Goal: Complete application form

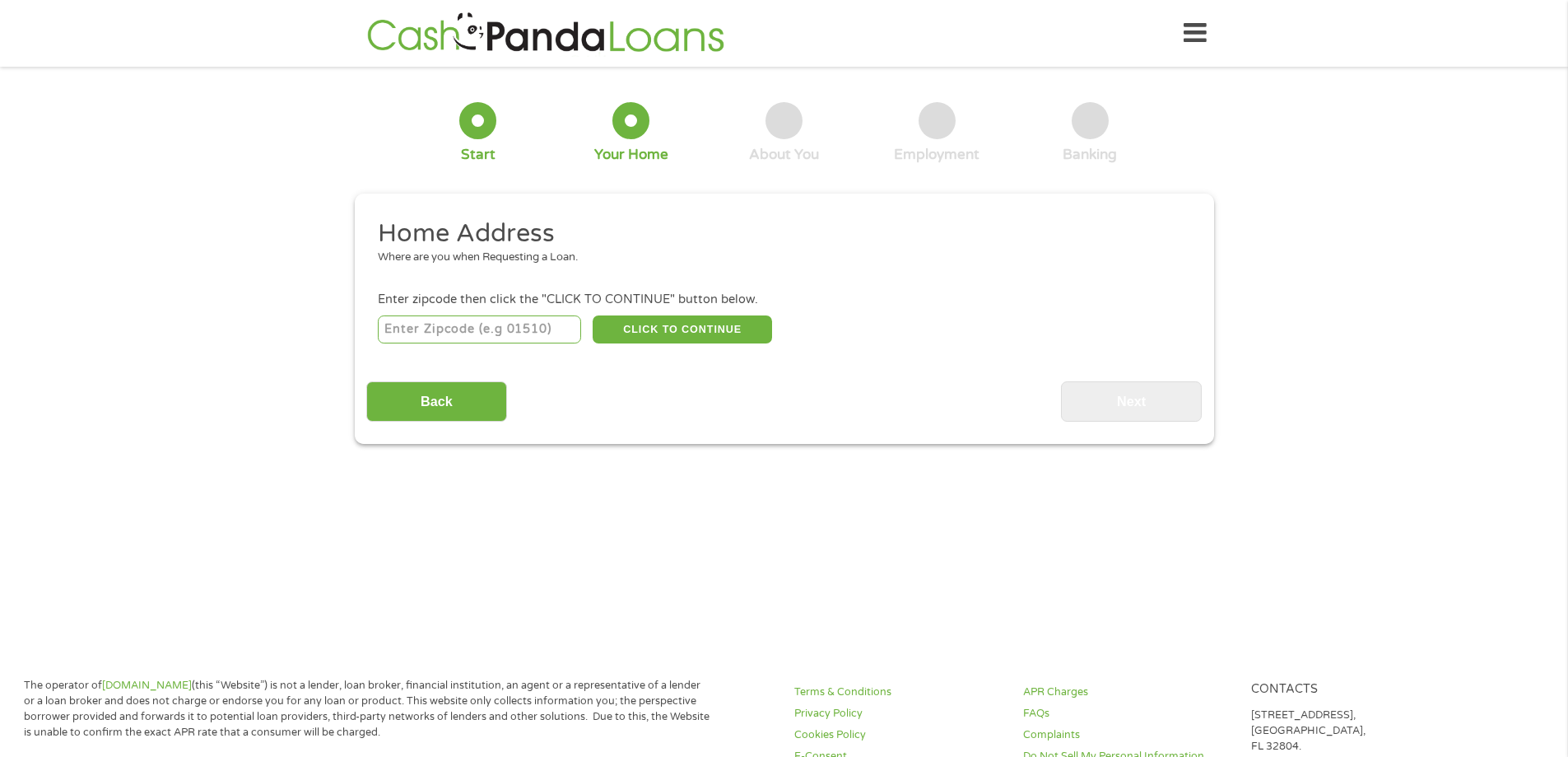
click at [462, 328] on input "number" at bounding box center [479, 329] width 203 height 28
type input "07205"
select select "[US_STATE]"
click at [696, 336] on button "CLICK TO CONTINUE" at bounding box center [682, 329] width 180 height 28
type input "07205"
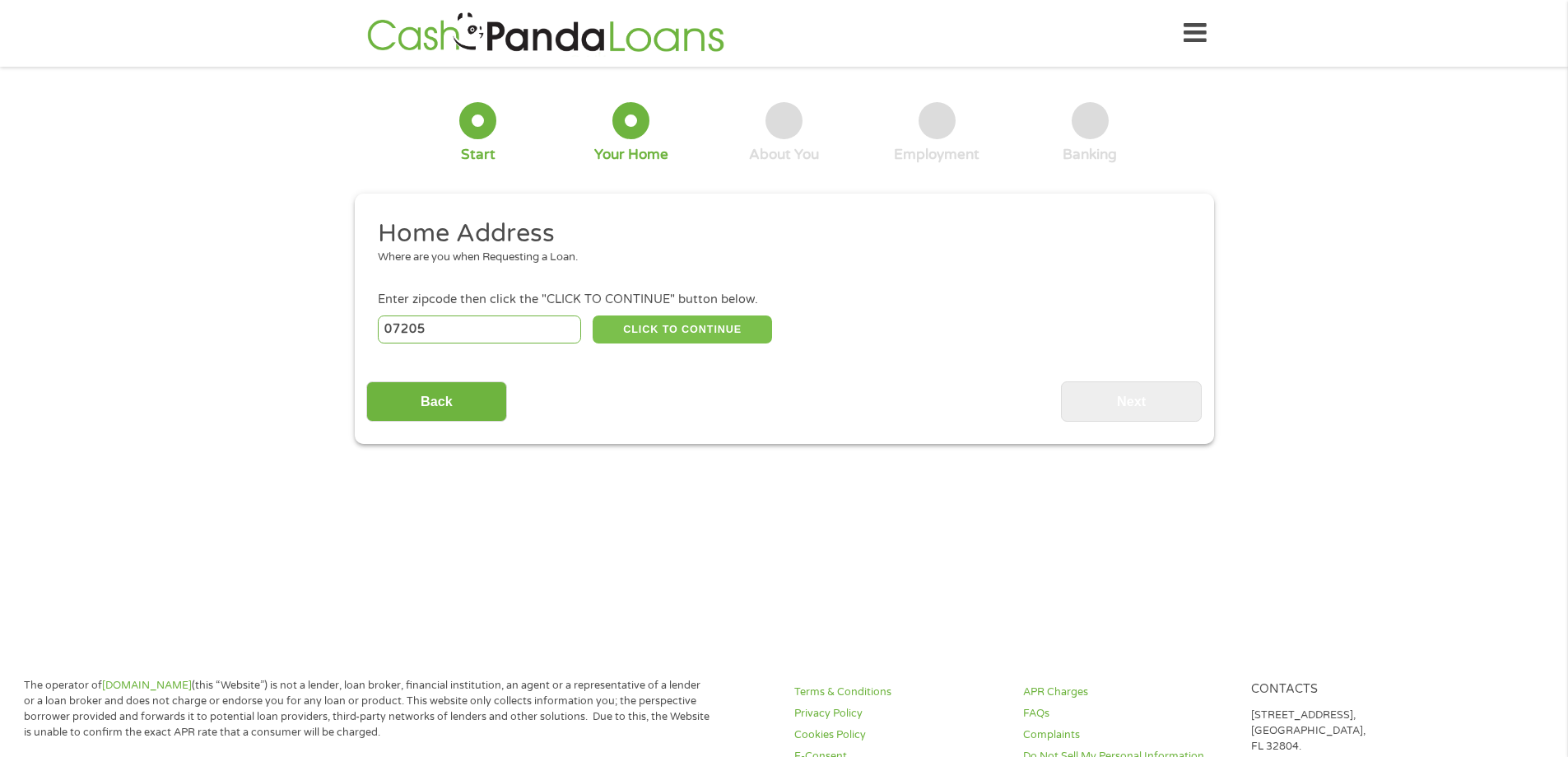
type input "Hillside"
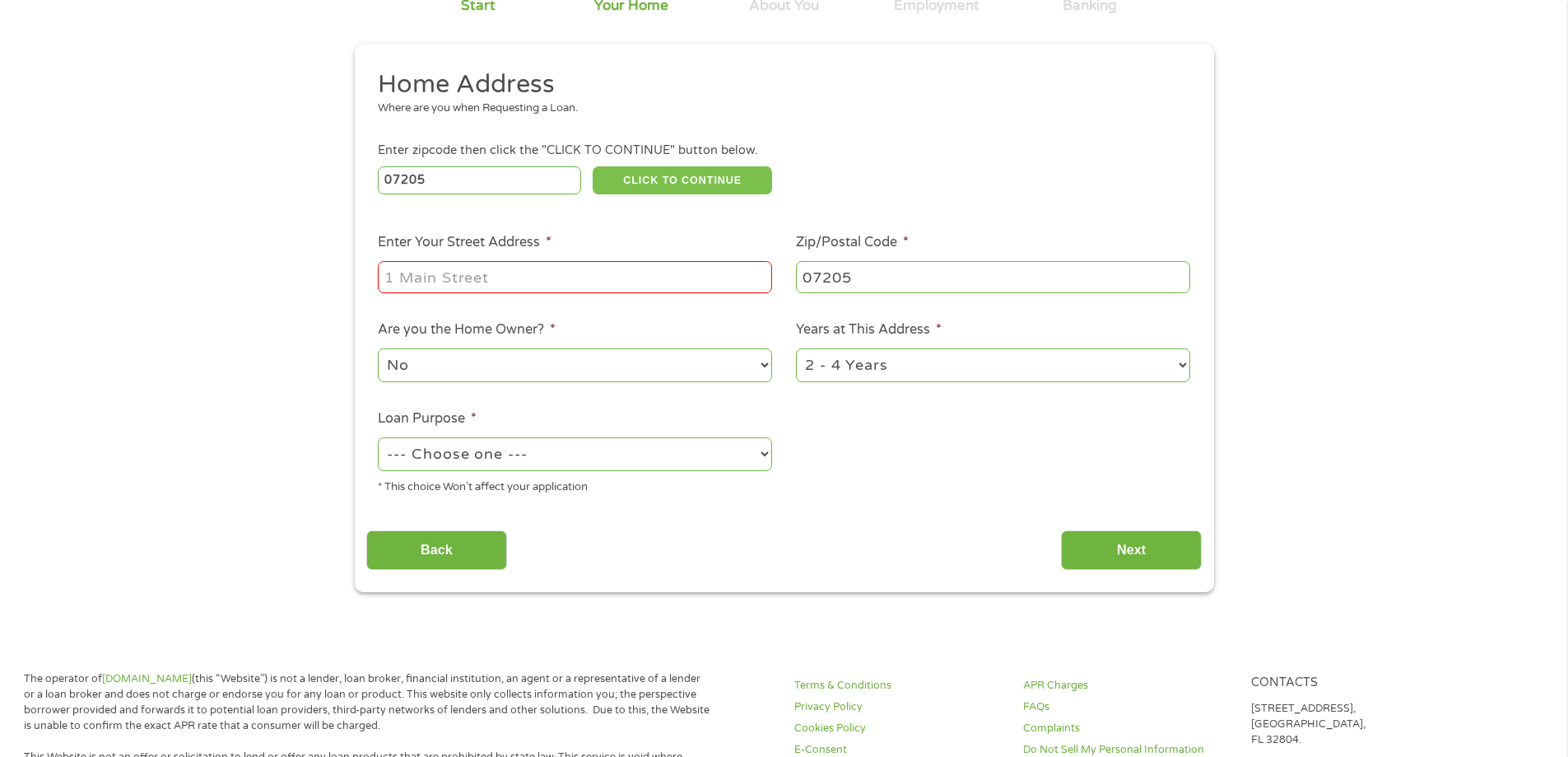
scroll to position [165, 0]
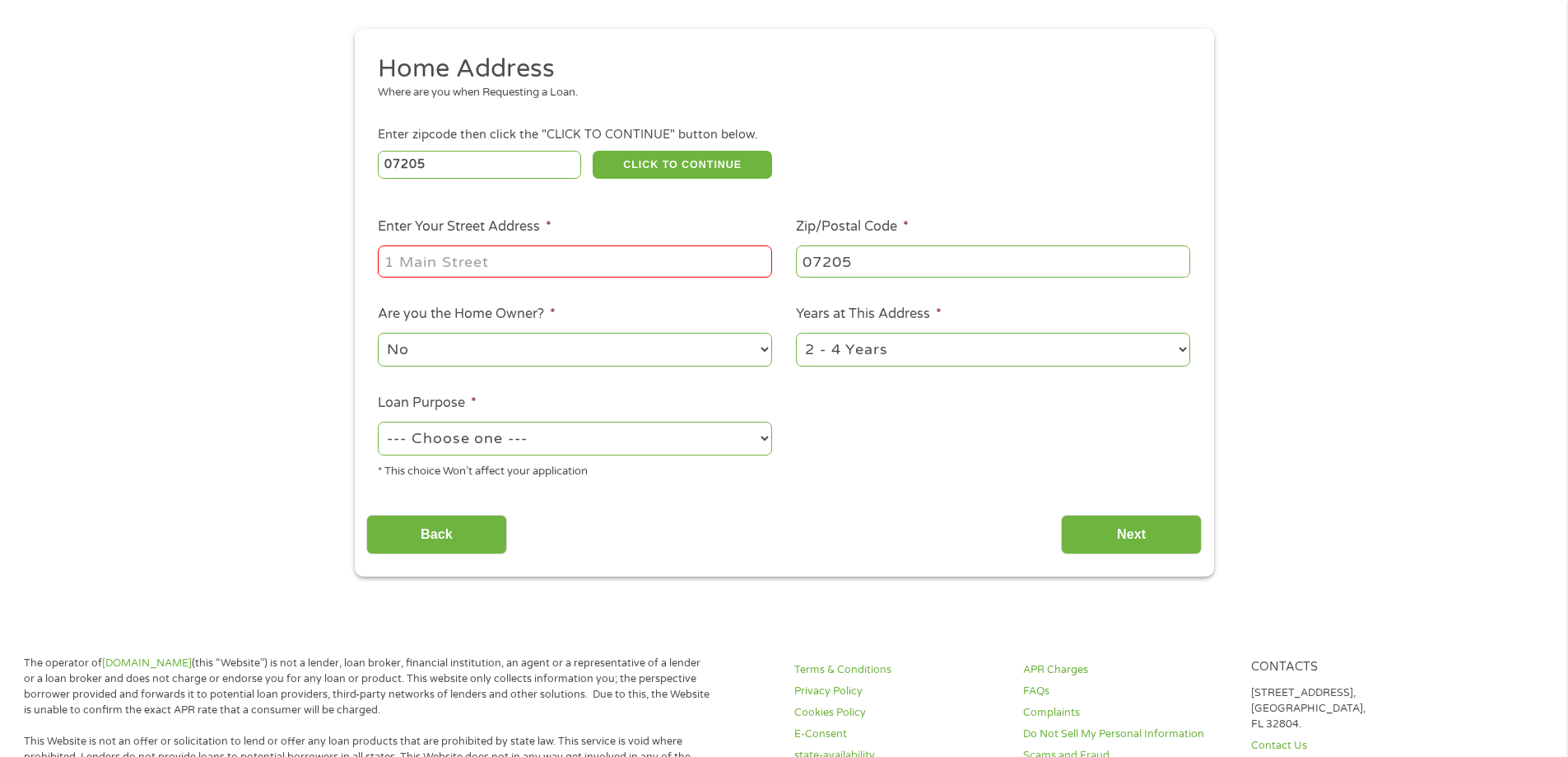
click at [502, 239] on li "Enter Your Street Address *" at bounding box center [575, 248] width 418 height 64
click at [496, 265] on input "Enter Your Street Address *" at bounding box center [574, 261] width 395 height 31
type input "1277 [PERSON_NAME] ST"
click at [522, 349] on select "No Yes" at bounding box center [574, 349] width 395 height 34
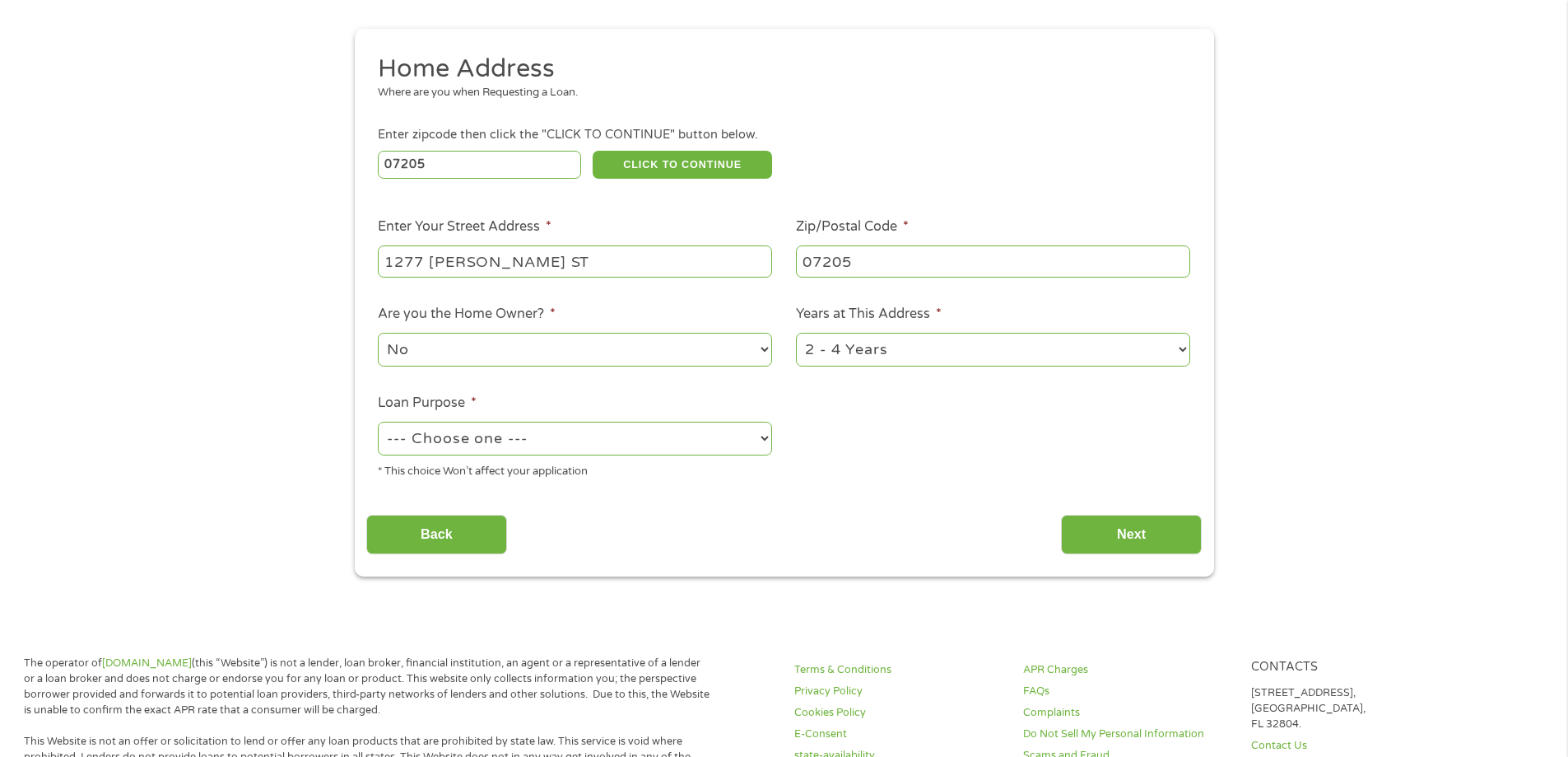
click at [964, 342] on select "1 Year or less 1 - 2 Years 2 - 4 Years Over 4 Years" at bounding box center [993, 349] width 395 height 34
select select "60months"
click at [796, 333] on select "1 Year or less 1 - 2 Years 2 - 4 Years Over 4 Years" at bounding box center [993, 349] width 395 height 34
click at [515, 430] on select "--- Choose one --- Pay Bills Debt Consolidation Home Improvement Major Purchase…" at bounding box center [574, 438] width 395 height 34
select select "paybills"
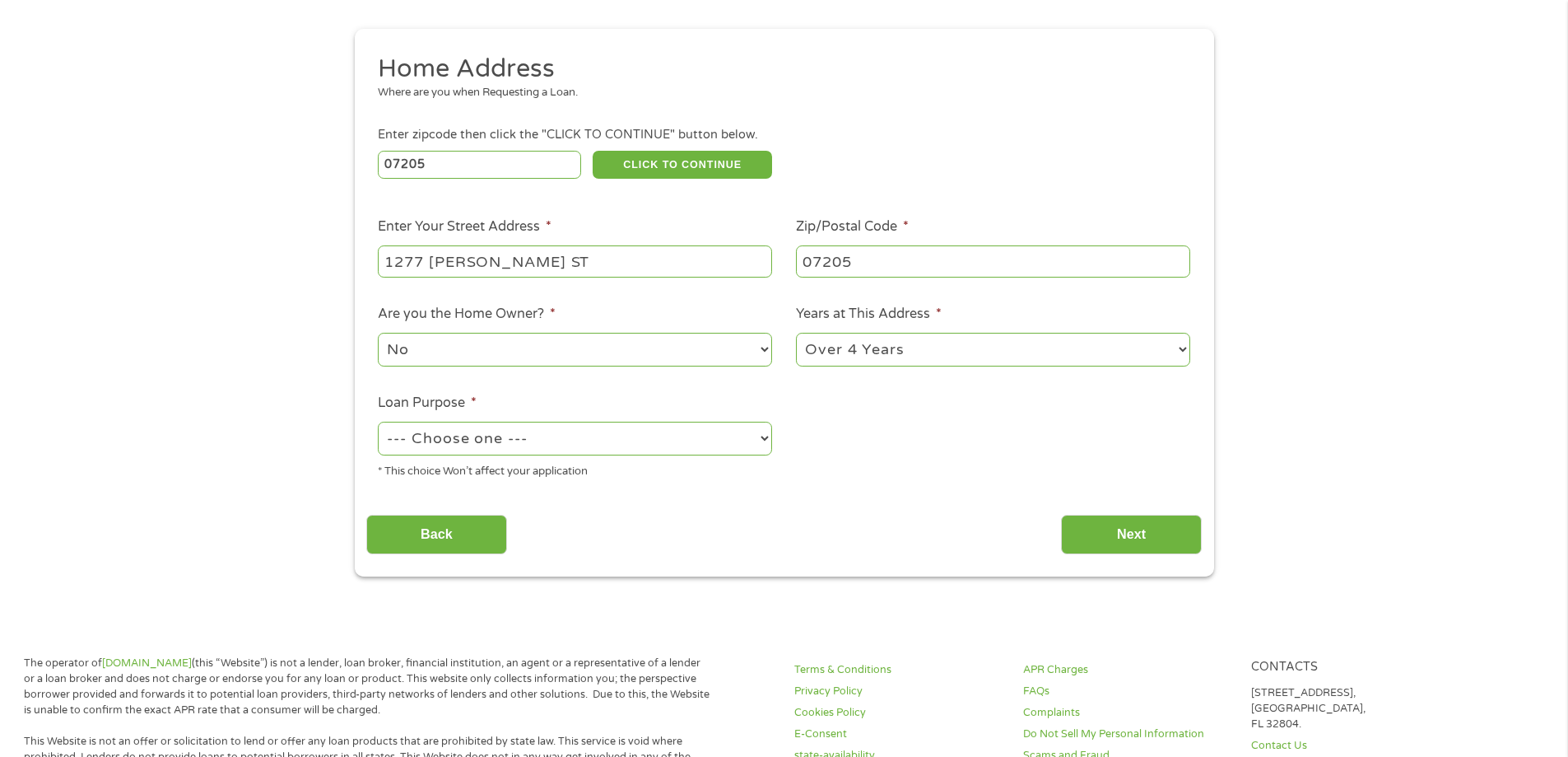
click at [377, 421] on select "--- Choose one --- Pay Bills Debt Consolidation Home Improvement Major Purchase…" at bounding box center [574, 438] width 395 height 34
click at [1160, 540] on input "Next" at bounding box center [1131, 534] width 140 height 40
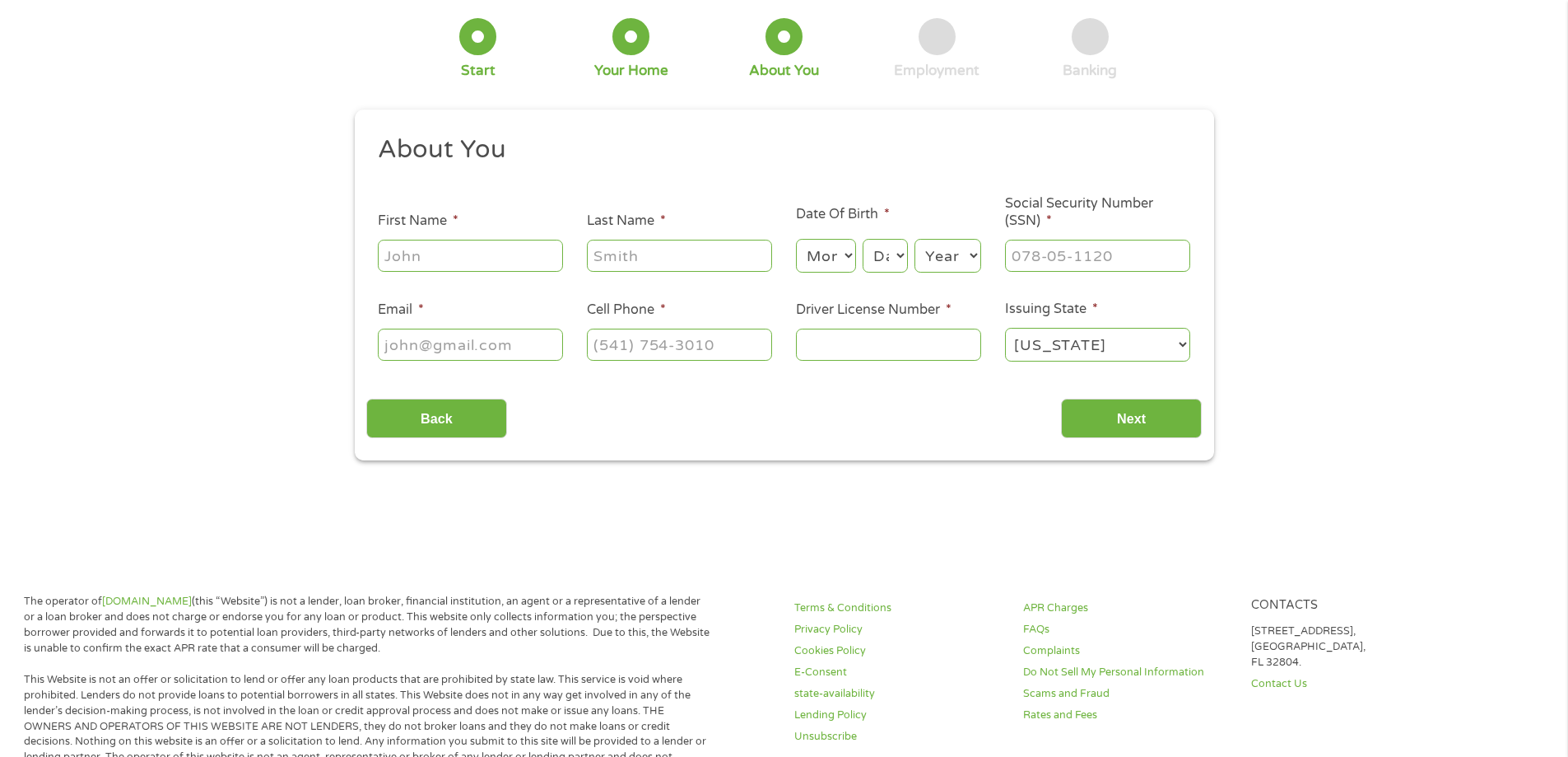
scroll to position [0, 0]
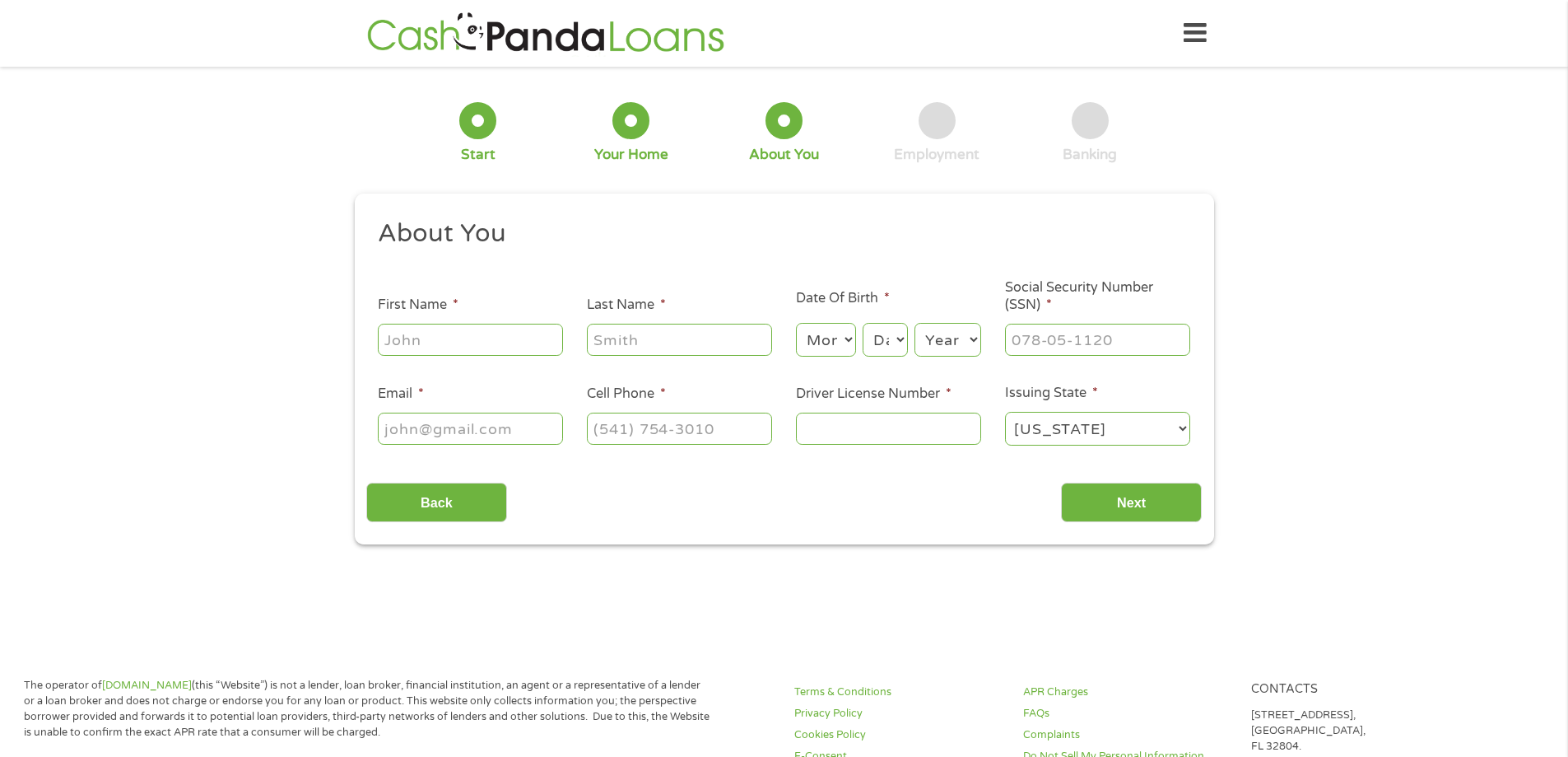
click at [400, 330] on input "First Name *" at bounding box center [469, 339] width 185 height 31
type input "[PERSON_NAME]"
type input "[EMAIL_ADDRESS][DOMAIN_NAME]"
type input "[PHONE_NUMBER]"
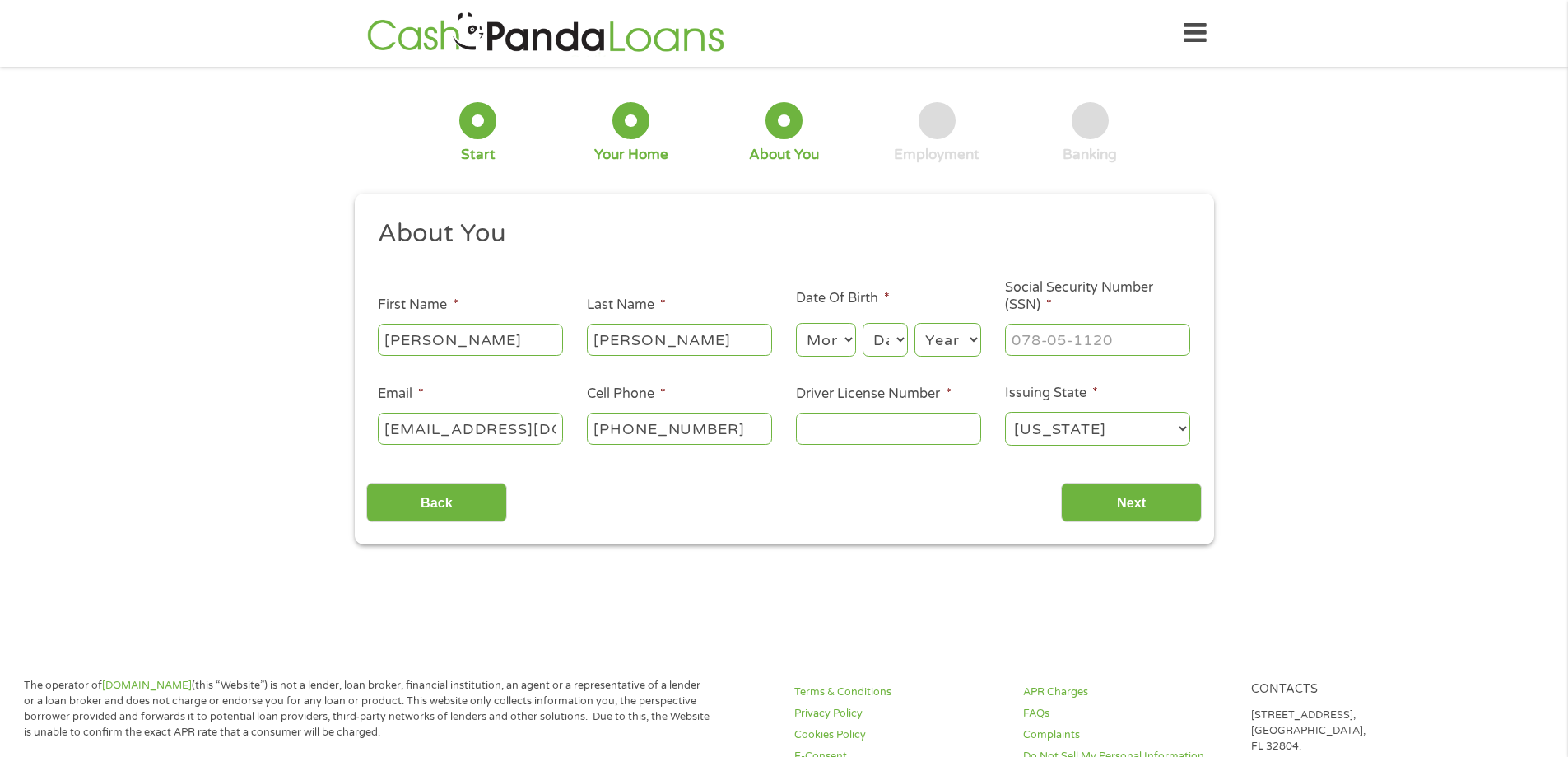
click at [844, 345] on select "Month 1 2 3 4 5 6 7 8 9 10 11 12" at bounding box center [826, 339] width 60 height 34
select select "7"
click at [796, 323] on select "Month 1 2 3 4 5 6 7 8 9 10 11 12" at bounding box center [826, 339] width 60 height 34
click at [902, 335] on select "Day 1 2 3 4 5 6 7 8 9 10 11 12 13 14 15 16 17 18 19 20 21 22 23 24 25 26 27 28 …" at bounding box center [884, 339] width 45 height 34
select select "30"
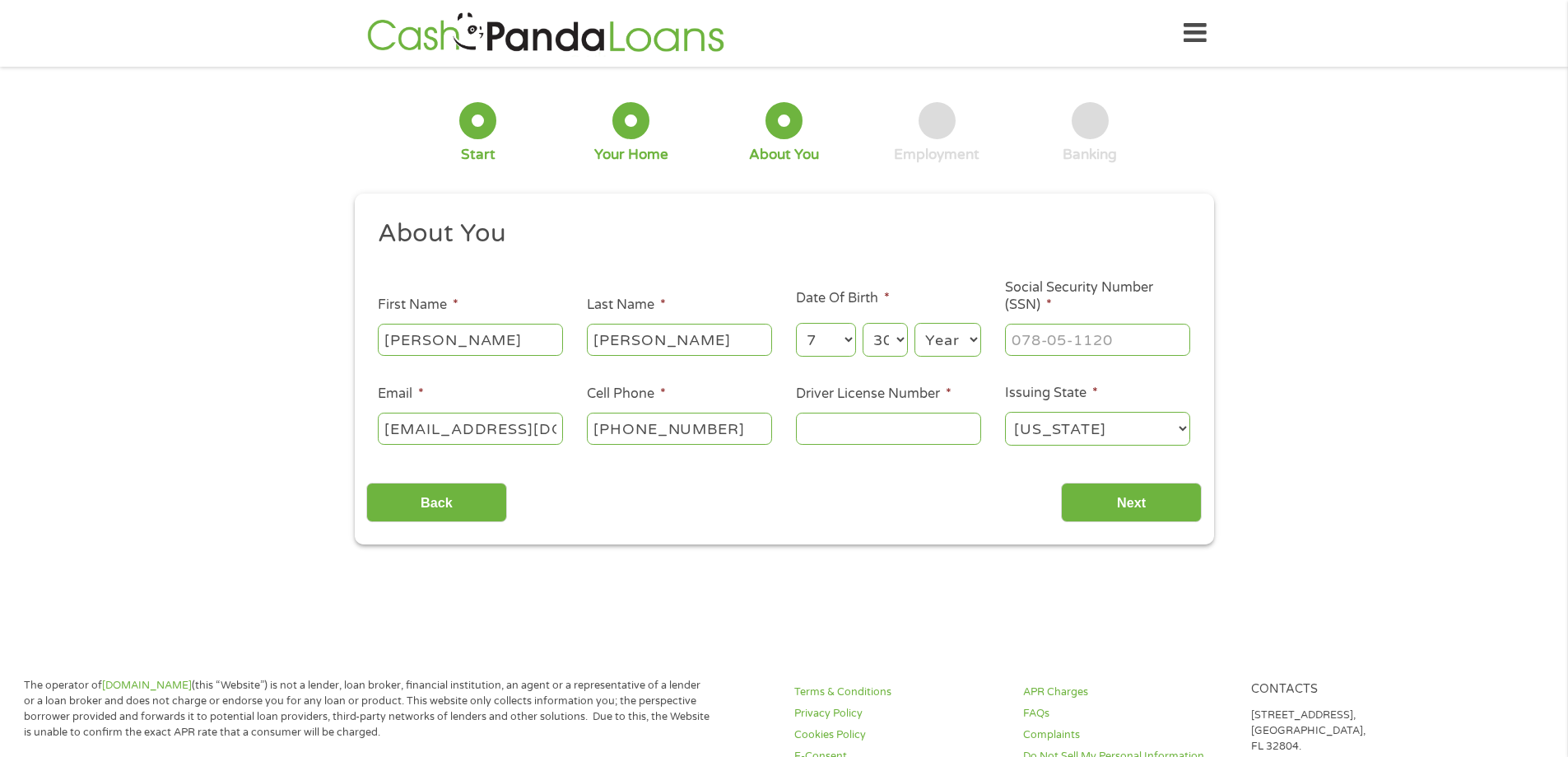
click at [862, 323] on select "Day 1 2 3 4 5 6 7 8 9 10 11 12 13 14 15 16 17 18 19 20 21 22 23 24 25 26 27 28 …" at bounding box center [884, 339] width 45 height 34
click at [923, 344] on select "Year [DATE] 2006 2005 2004 2003 2002 2001 2000 1999 1998 1997 1996 1995 1994 19…" at bounding box center [947, 339] width 67 height 34
select select "1995"
click at [914, 323] on select "Year [DATE] 2006 2005 2004 2003 2002 2001 2000 1999 1998 1997 1996 1995 1994 19…" at bounding box center [947, 339] width 67 height 34
click at [1048, 333] on input "___-__-____" at bounding box center [1098, 339] width 185 height 31
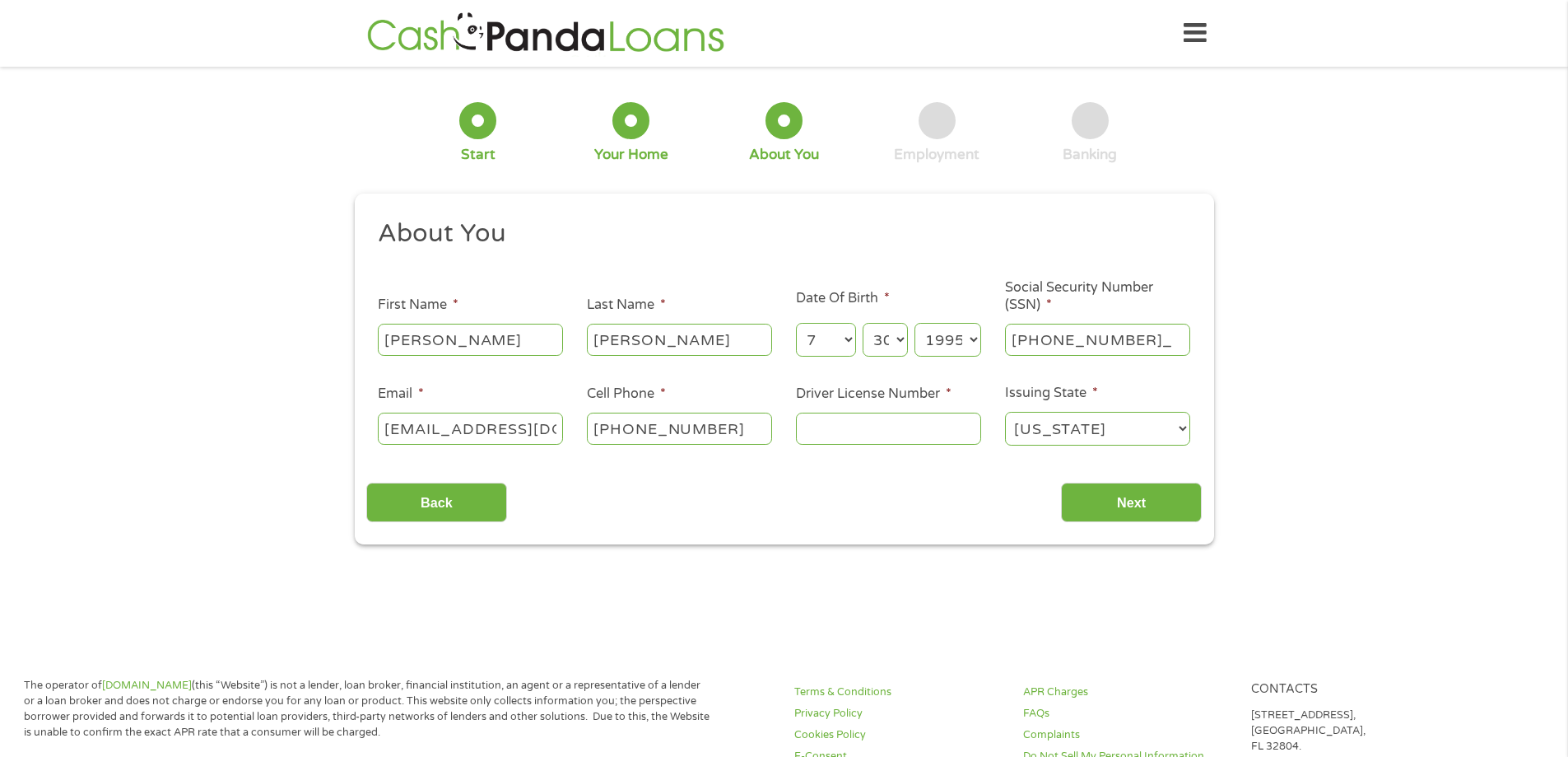
type input "184-75-0724"
click at [879, 433] on input "Driver License Number *" at bounding box center [888, 428] width 185 height 31
